Goal: Task Accomplishment & Management: Use online tool/utility

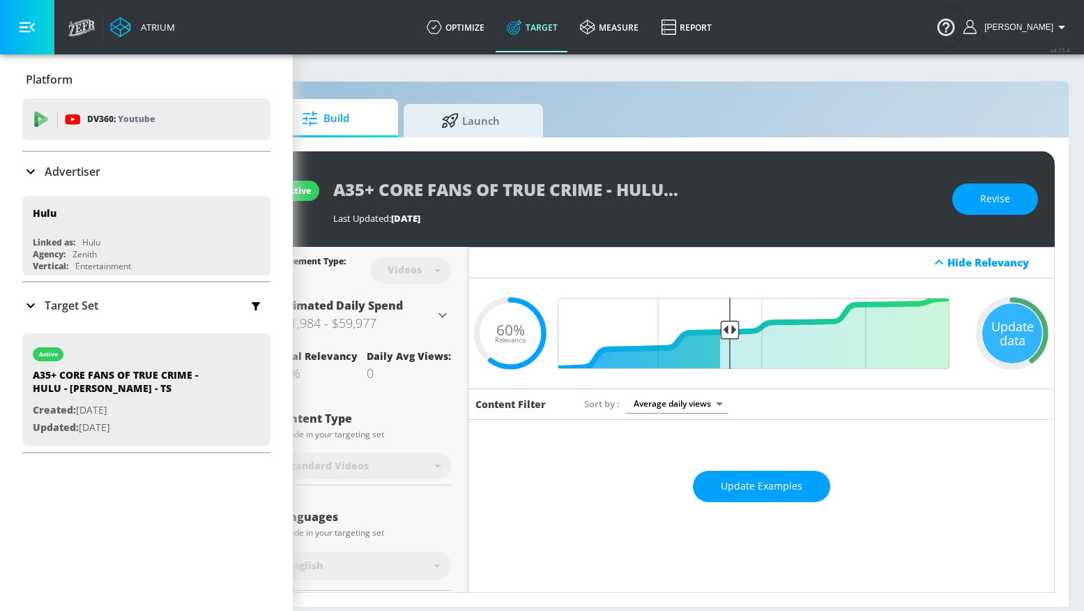
scroll to position [0, 89]
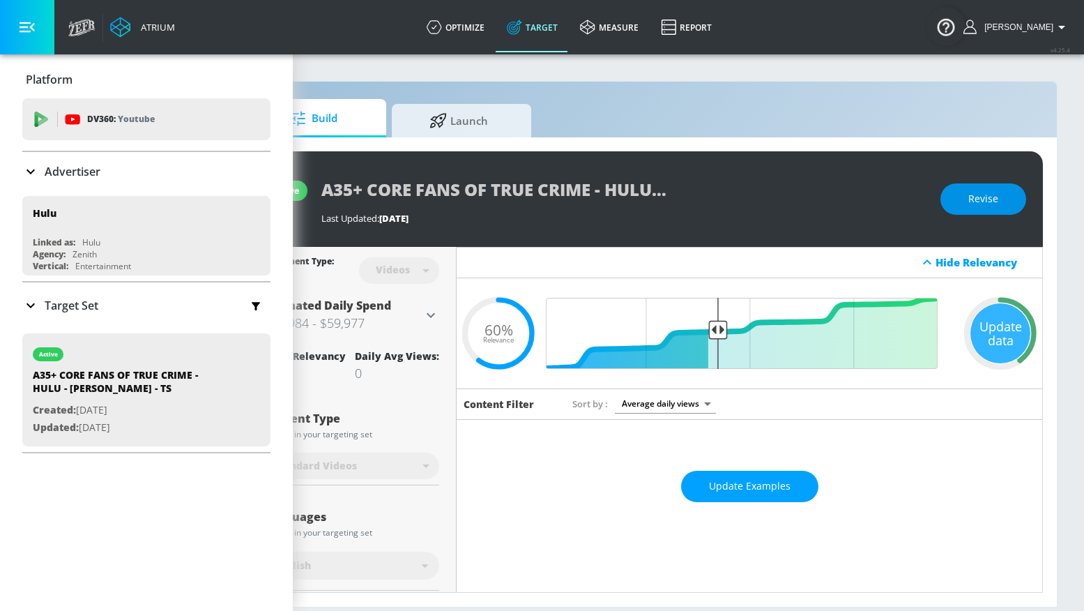
click at [961, 195] on button "Revise" at bounding box center [984, 198] width 86 height 31
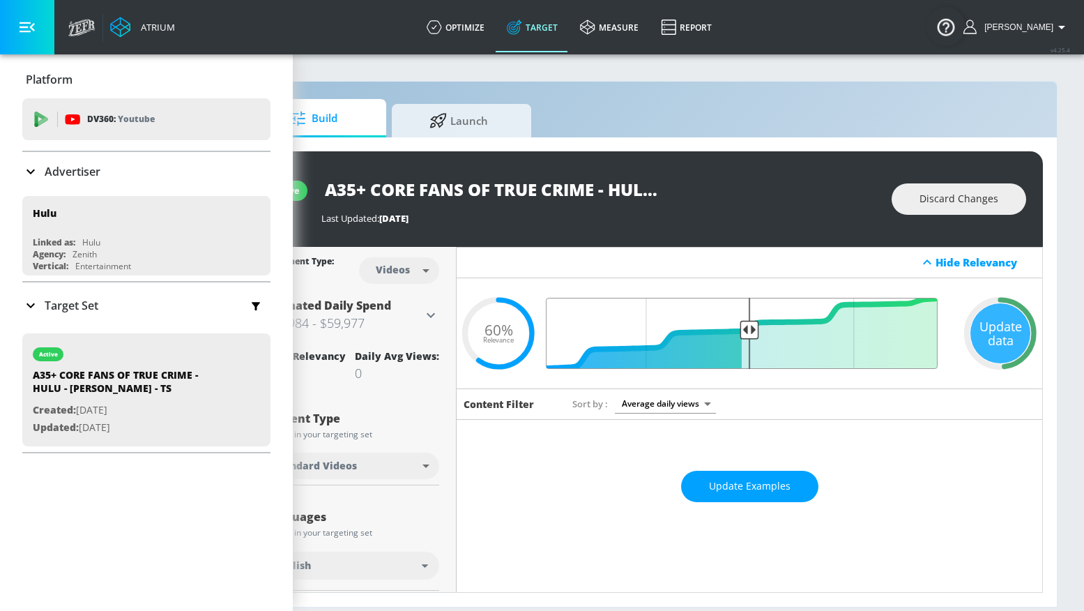
drag, startPoint x: 719, startPoint y: 323, endPoint x: 750, endPoint y: 321, distance: 31.4
click at [750, 321] on input "Final Threshold" at bounding box center [749, 333] width 390 height 71
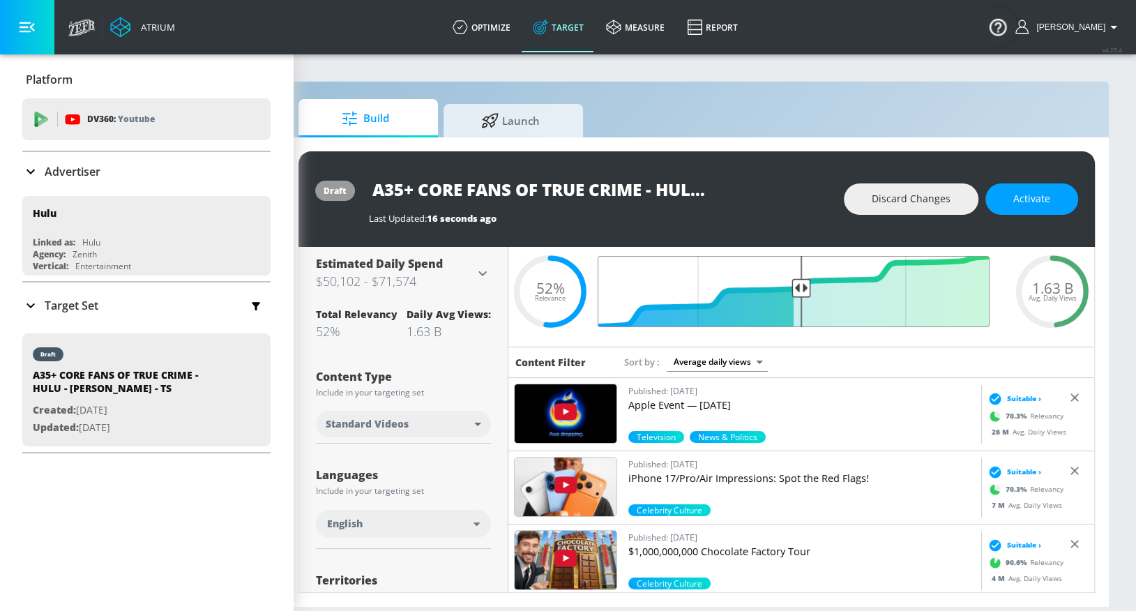
scroll to position [1, 0]
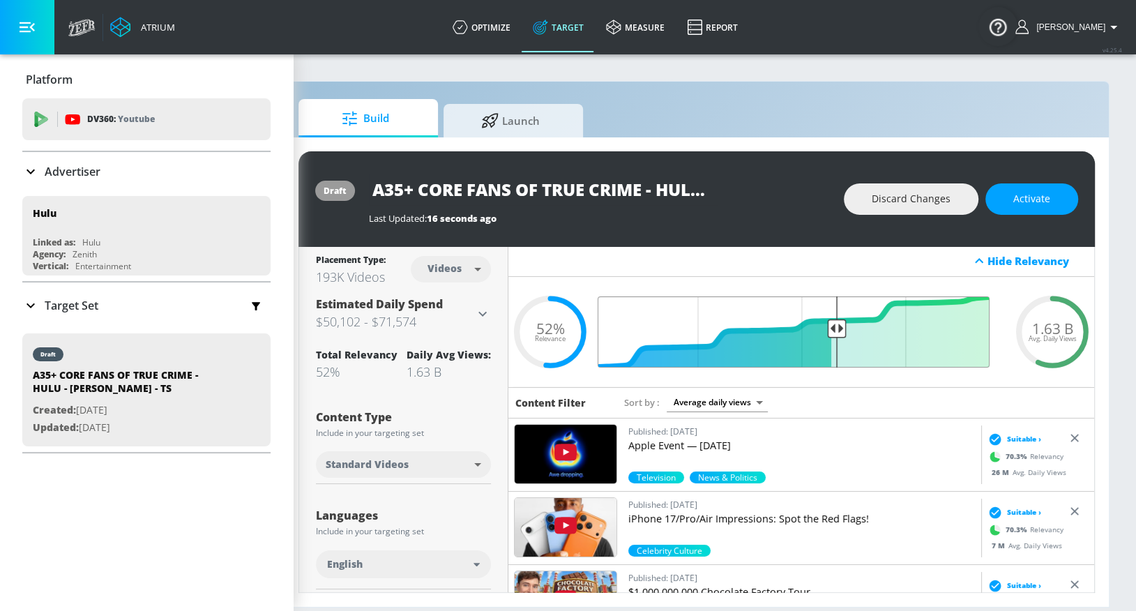
type input "0.43"
drag, startPoint x: 803, startPoint y: 324, endPoint x: 835, endPoint y: 323, distance: 31.4
click at [835, 323] on input "Final Threshold" at bounding box center [801, 331] width 390 height 71
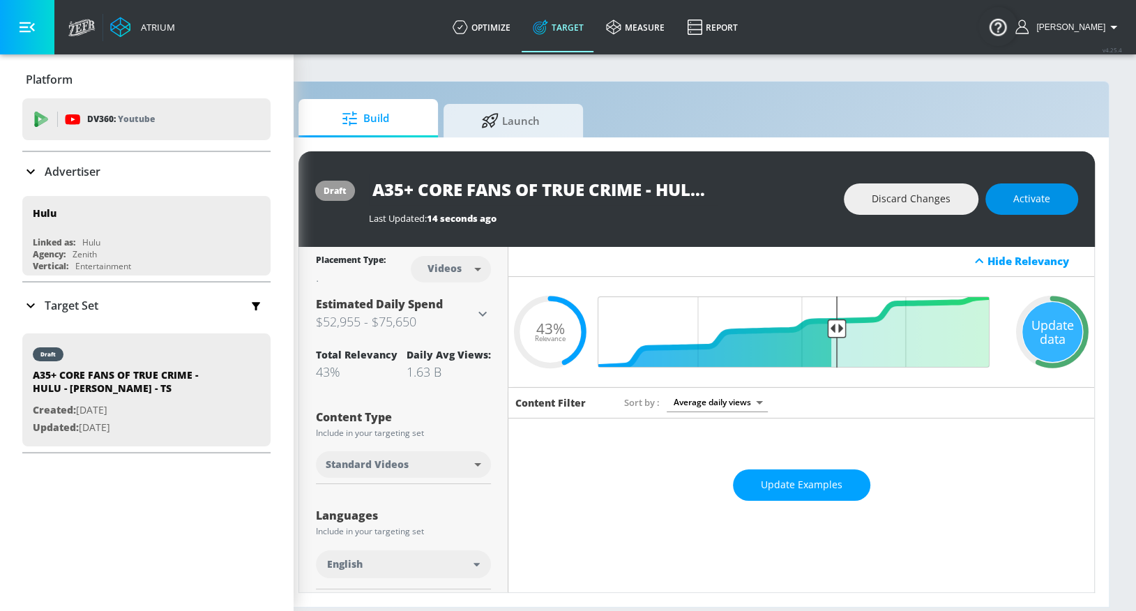
click at [980, 208] on button "Activate" at bounding box center [1031, 198] width 93 height 31
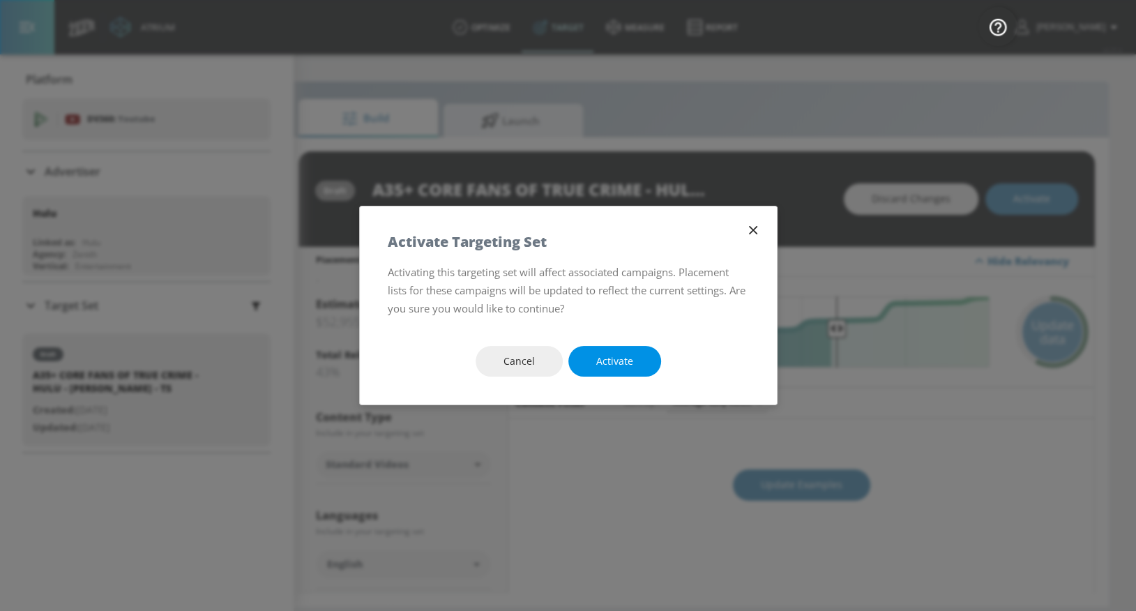
click at [628, 362] on span "Activate" at bounding box center [614, 361] width 37 height 17
